Goal: Task Accomplishment & Management: Use online tool/utility

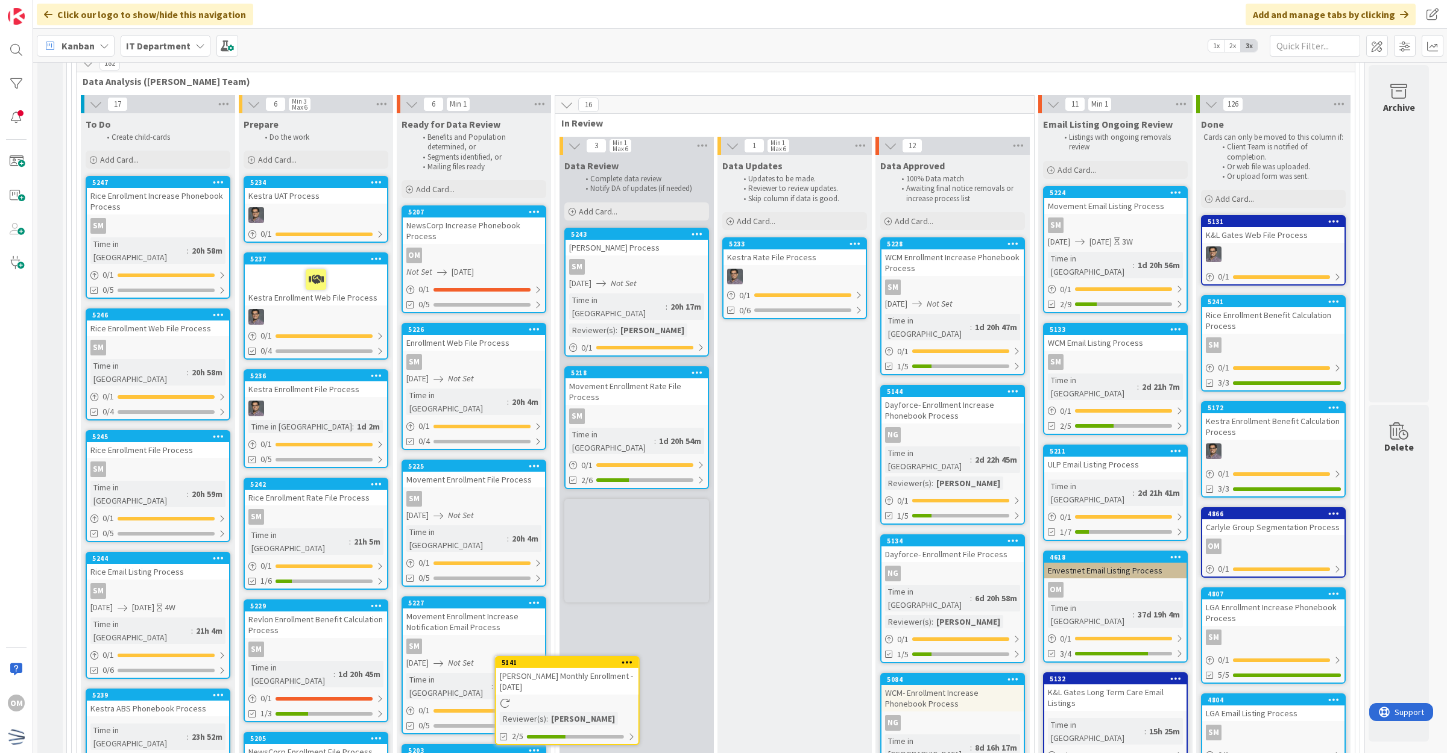
scroll to position [185, 0]
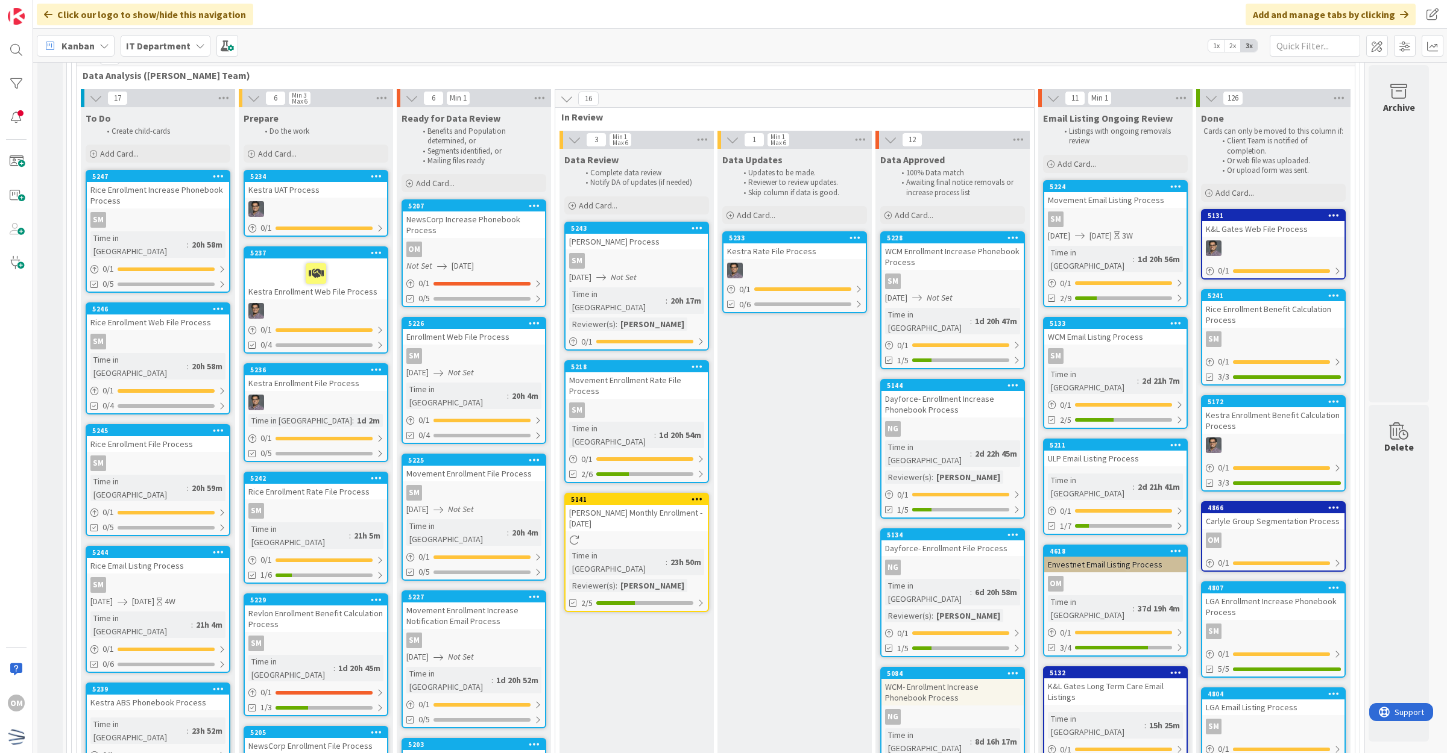
click at [679, 505] on div "5141 [PERSON_NAME] Monthly Enrollment - [DATE] Time in Column : 23h 50m Reviewe…" at bounding box center [636, 552] width 145 height 119
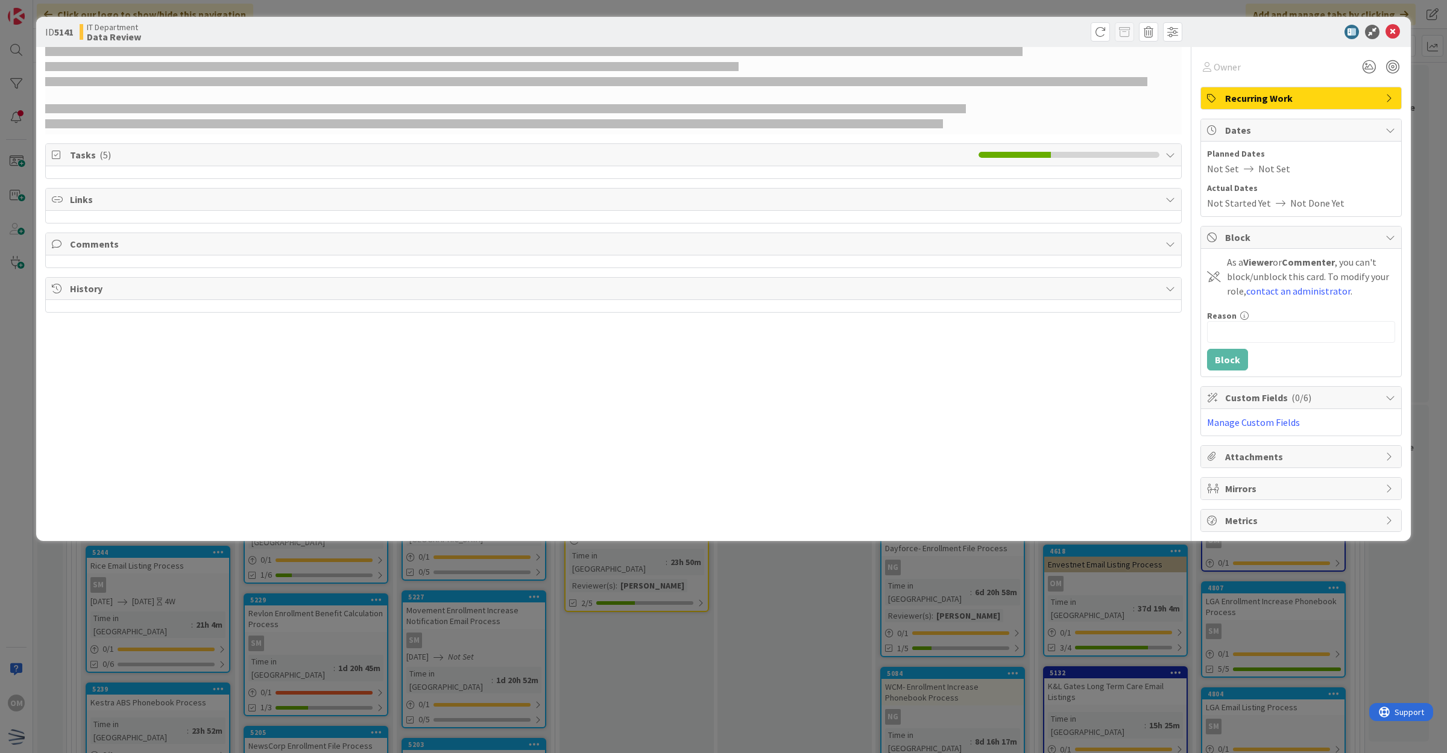
click at [1165, 151] on icon at bounding box center [1170, 155] width 10 height 10
click at [1396, 35] on icon at bounding box center [1392, 32] width 14 height 14
click at [1394, 31] on icon at bounding box center [1392, 32] width 14 height 14
click at [1394, 28] on icon at bounding box center [1392, 32] width 14 height 14
click at [1393, 33] on icon at bounding box center [1392, 32] width 14 height 14
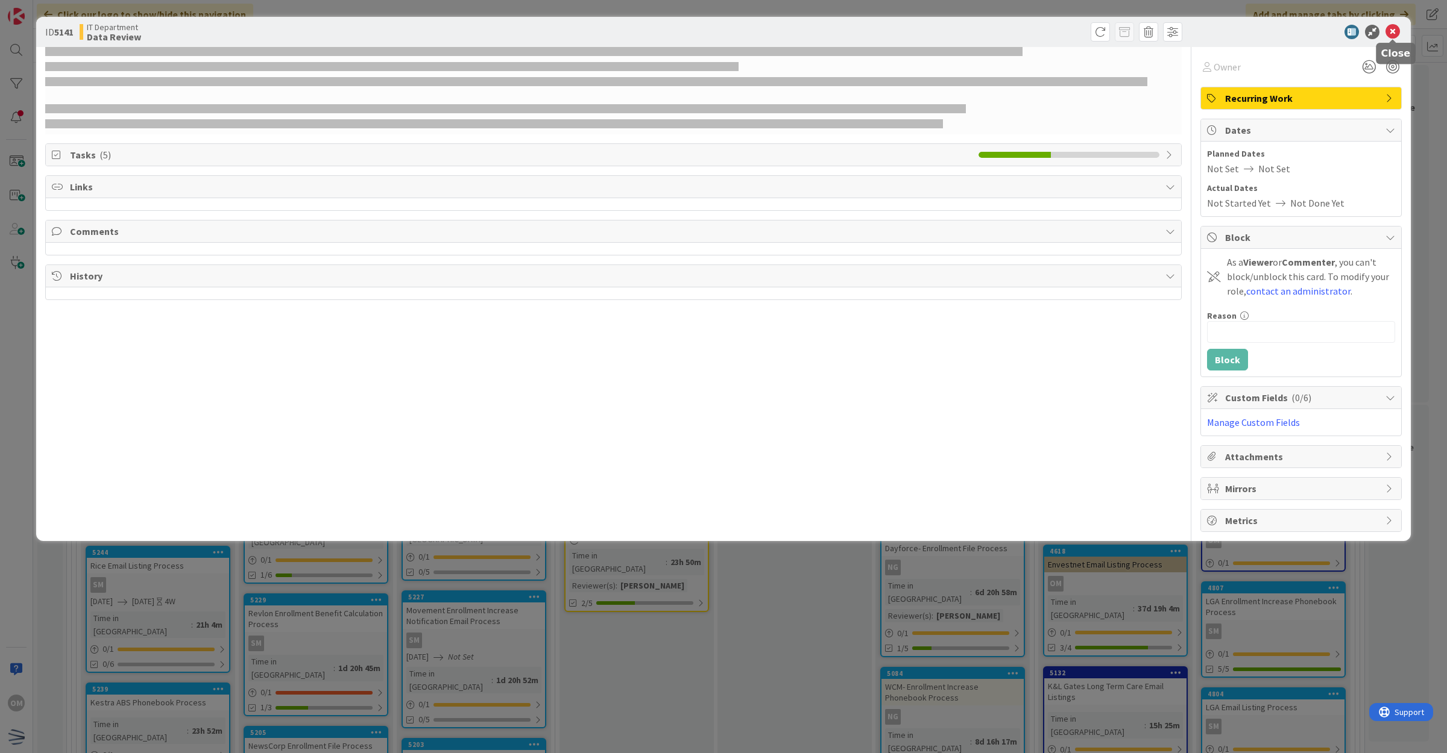
click at [1393, 33] on icon at bounding box center [1392, 32] width 14 height 14
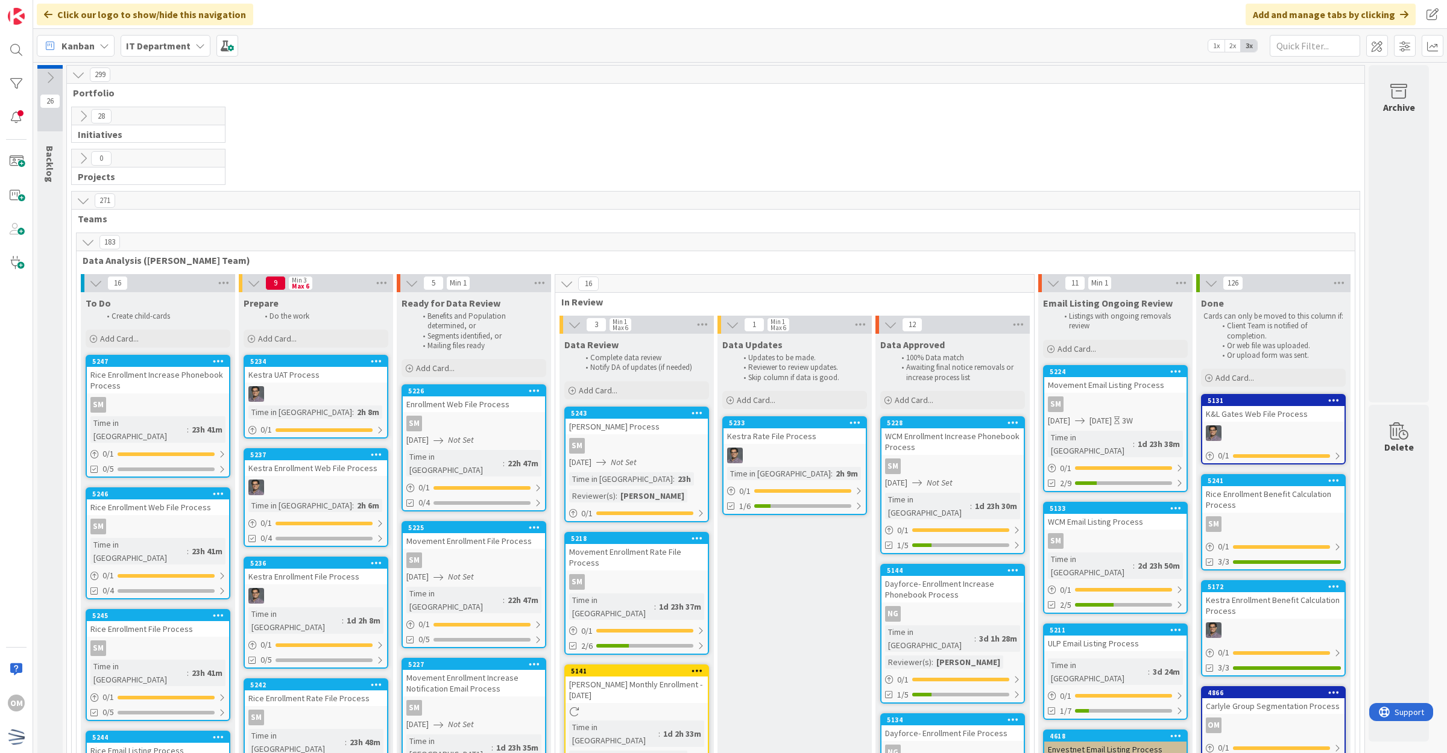
click at [685, 684] on div "[PERSON_NAME] Monthly Enrollment - [DATE]" at bounding box center [636, 690] width 142 height 27
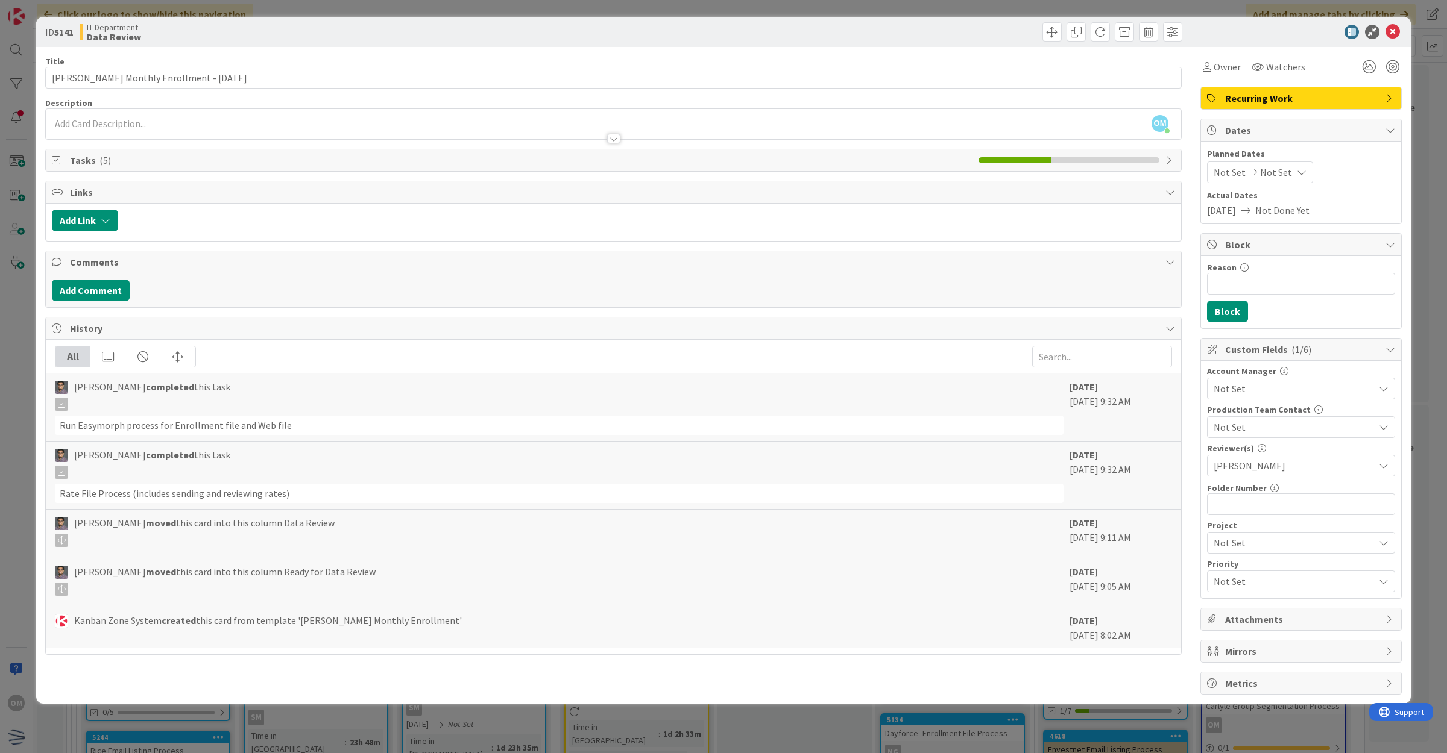
click at [91, 154] on span "Tasks ( 5 )" at bounding box center [521, 160] width 902 height 14
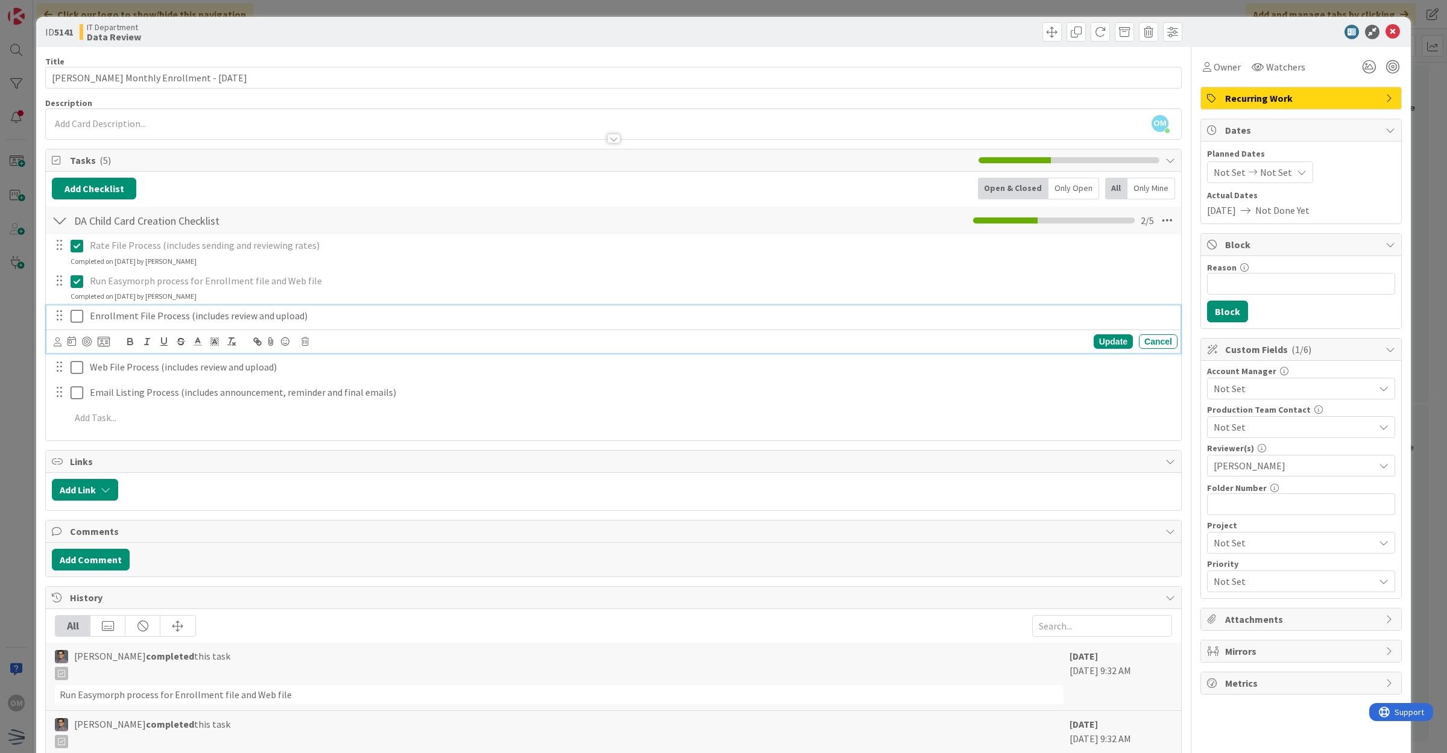
click at [77, 315] on icon at bounding box center [77, 316] width 13 height 14
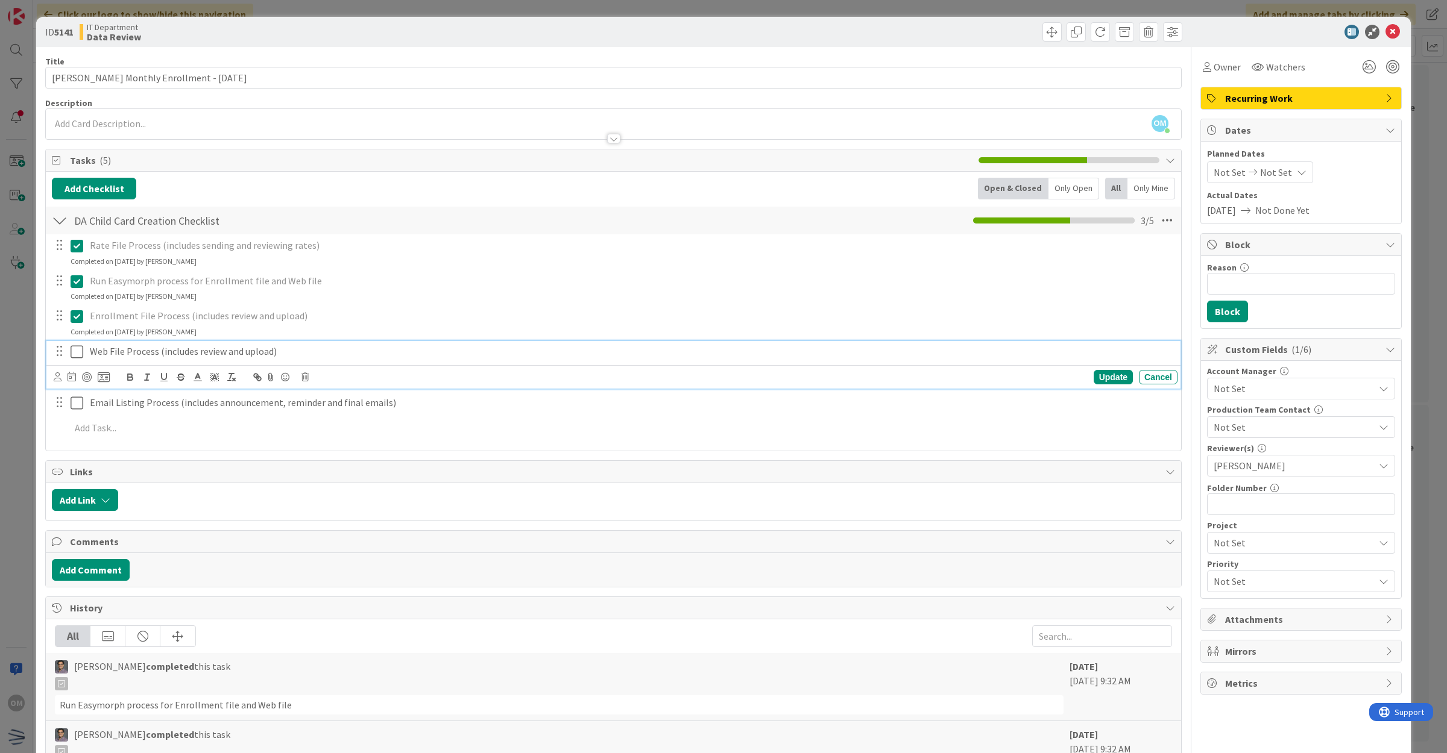
click at [76, 348] on icon at bounding box center [77, 352] width 13 height 14
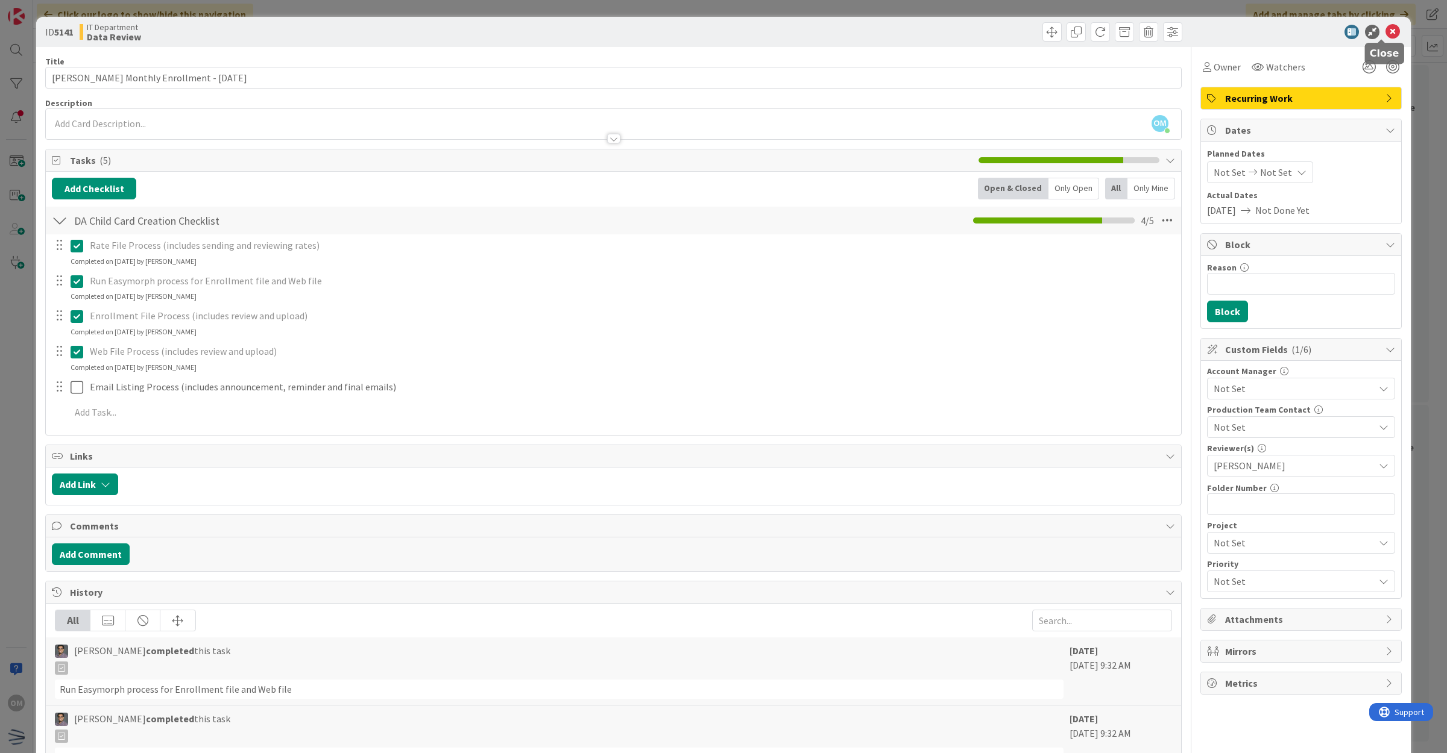
click at [1385, 31] on icon at bounding box center [1392, 32] width 14 height 14
